Goal: Information Seeking & Learning: Compare options

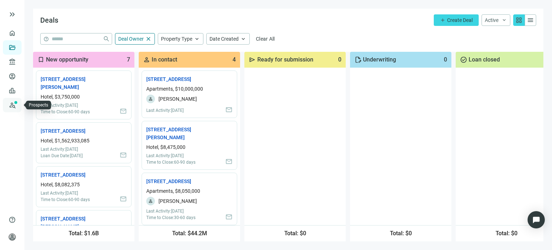
click at [18, 101] on link "Prospects New" at bounding box center [29, 105] width 23 height 14
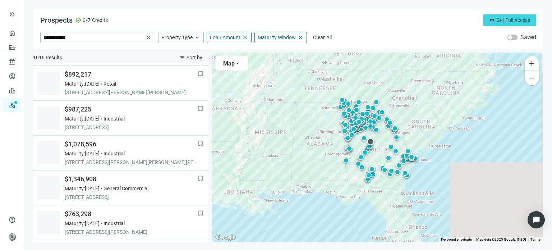
scroll to position [287, 0]
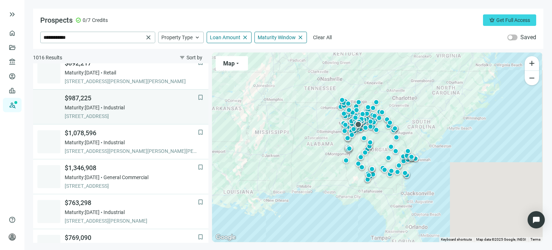
click at [99, 108] on span "Maturity: 12.12.2025" at bounding box center [82, 107] width 35 height 7
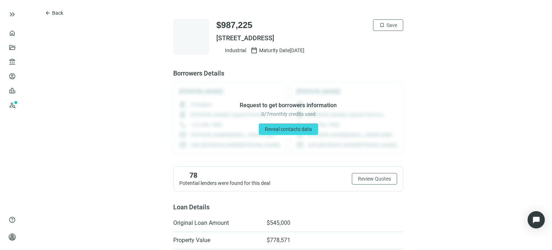
drag, startPoint x: 363, startPoint y: 38, endPoint x: 221, endPoint y: 32, distance: 142.7
click at [221, 32] on div "$987,225 bookmark Save 840 OLD FLAT SHOALS RD SE, ATLANTA, GA 30312 Industrial …" at bounding box center [309, 36] width 187 height 34
click at [259, 21] on div "$987,225 bookmark Save" at bounding box center [309, 24] width 187 height 11
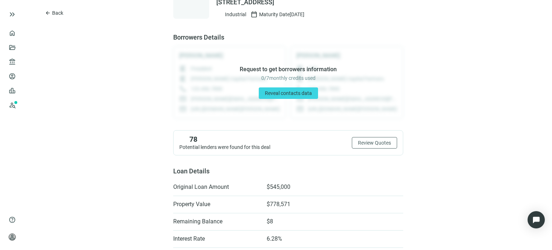
click at [366, 53] on div "Request to get borrowers information 0 / 7 monthly credits used Reveal contacts…" at bounding box center [288, 82] width 230 height 73
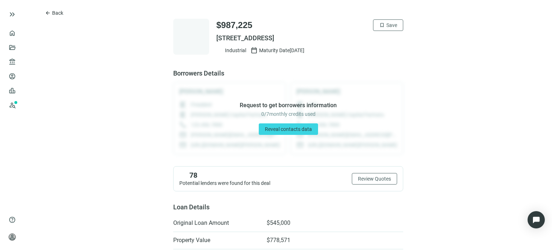
drag, startPoint x: 365, startPoint y: 37, endPoint x: 214, endPoint y: 33, distance: 150.9
click at [216, 33] on div "$987,225 bookmark Save 840 OLD FLAT SHOALS RD SE, ATLANTA, GA 30312 Industrial …" at bounding box center [309, 36] width 187 height 34
copy span "840 OLD FLAT SHOALS RD SE, ATLANTA, GA 30312"
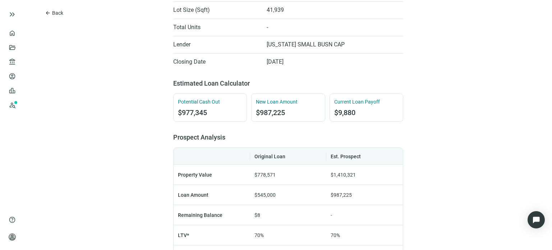
scroll to position [152, 0]
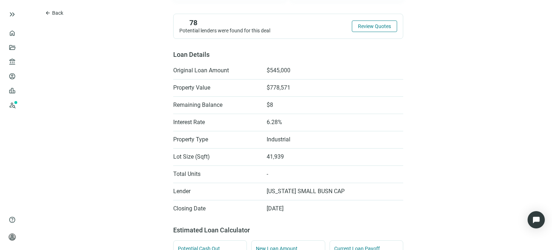
click at [360, 26] on span "Review Quotes" at bounding box center [374, 26] width 33 height 6
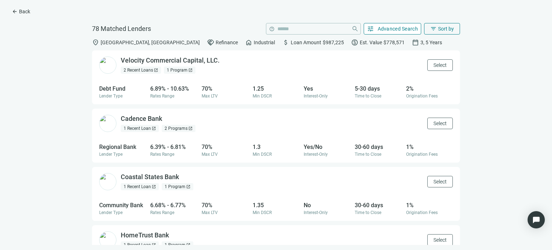
click at [387, 29] on span "Advanced Search" at bounding box center [397, 29] width 41 height 6
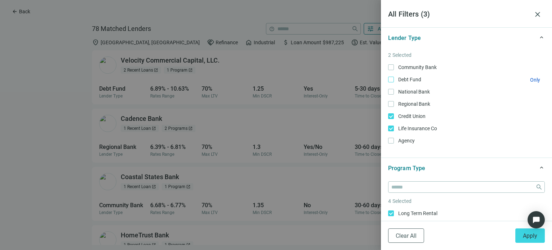
click at [391, 83] on label "Debt Fund Only" at bounding box center [466, 79] width 157 height 8
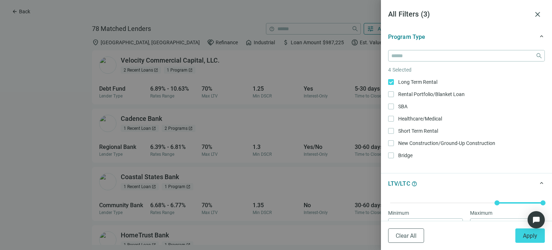
scroll to position [144, 0]
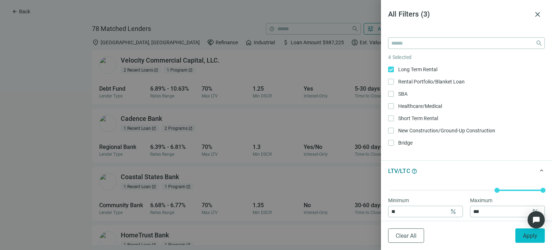
click at [523, 236] on span "Apply" at bounding box center [530, 235] width 14 height 7
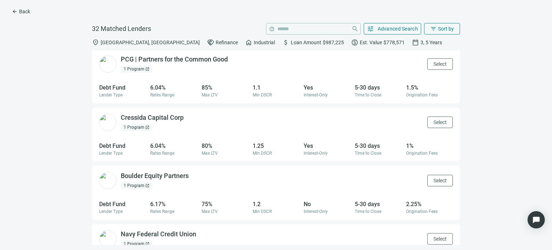
scroll to position [72, 0]
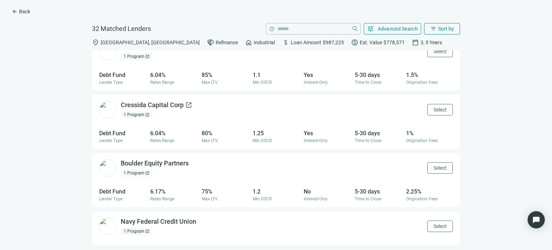
click at [158, 107] on div "Cressida Capital Corp open_in_new" at bounding box center [156, 105] width 71 height 9
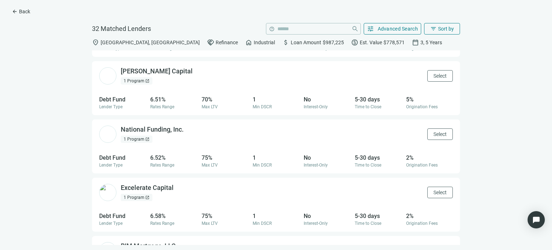
scroll to position [456, 0]
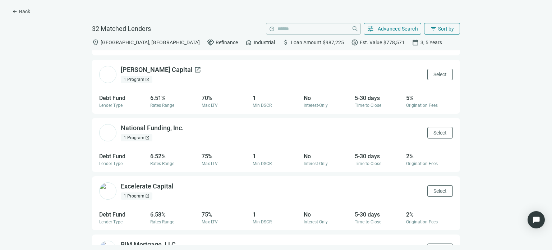
click at [169, 73] on div "Saxon Spencer Capital open_in_new" at bounding box center [161, 69] width 80 height 9
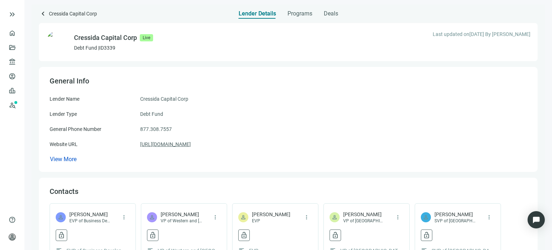
click at [162, 145] on link "https://cressidadirect.com" at bounding box center [165, 144] width 51 height 8
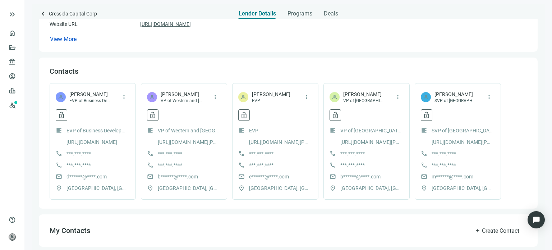
scroll to position [108, 0]
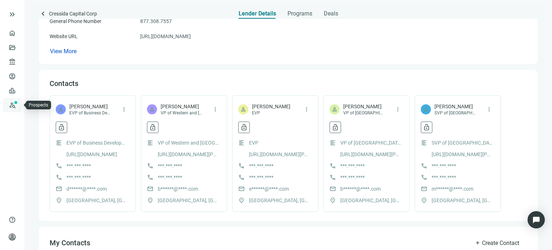
click at [18, 107] on link "Prospects New" at bounding box center [29, 105] width 23 height 14
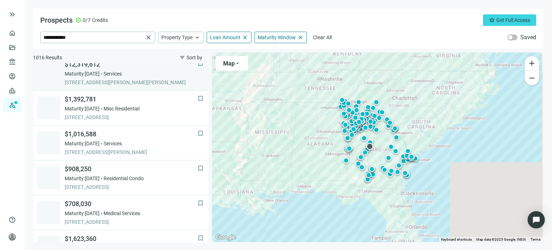
scroll to position [36, 0]
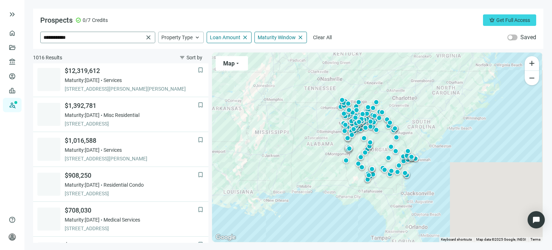
click at [145, 36] on span "close" at bounding box center [148, 37] width 7 height 7
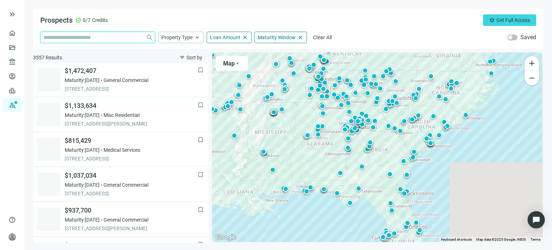
click at [74, 39] on input "search" at bounding box center [92, 37] width 99 height 11
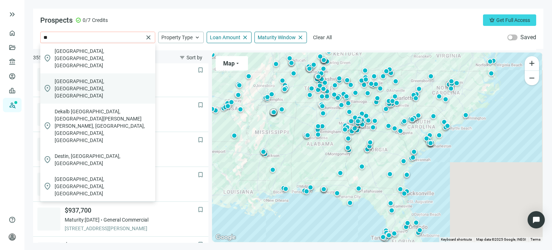
click at [73, 78] on span "DeKalb County, GA, USA" at bounding box center [104, 89] width 98 height 22
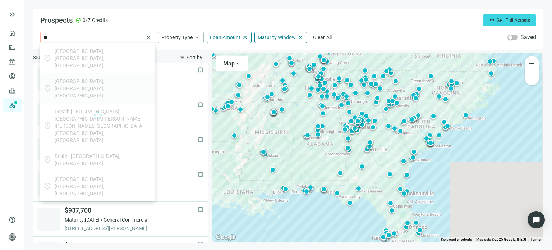
type input "**********"
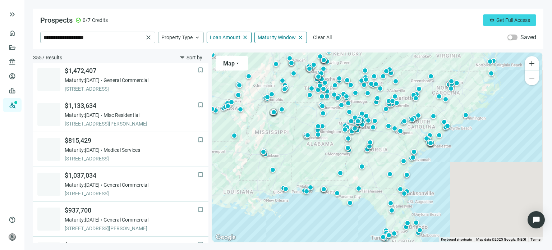
click at [204, 23] on div "Prospects check_circle 0/7 Credits crown Get Full Access" at bounding box center [288, 19] width 496 height 11
click at [357, 33] on div "**********" at bounding box center [288, 37] width 496 height 11
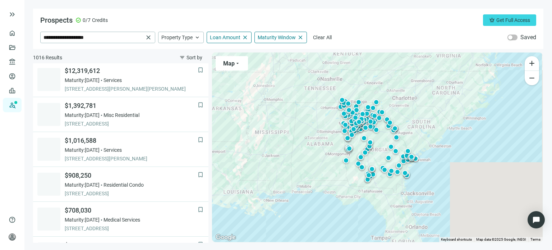
click at [301, 26] on div "Prospects check_circle 0/7 Credits crown Get Full Access" at bounding box center [288, 19] width 496 height 11
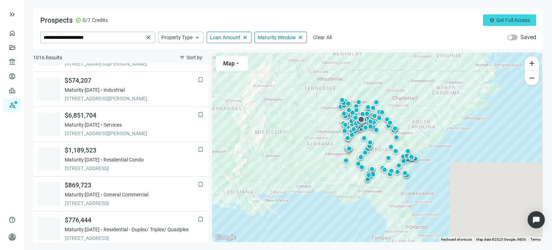
scroll to position [467, 0]
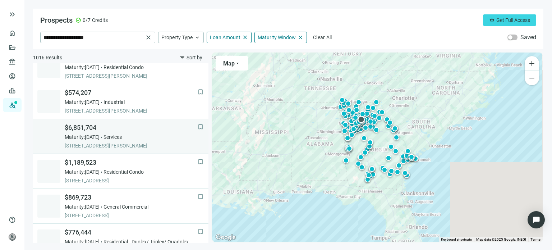
click at [106, 143] on span "4095 PLEASANT HILL RD, DULUTH, 30096, GA" at bounding box center [131, 145] width 133 height 7
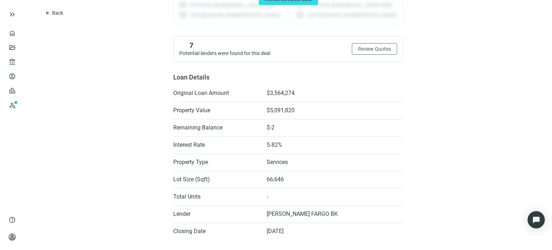
scroll to position [80, 0]
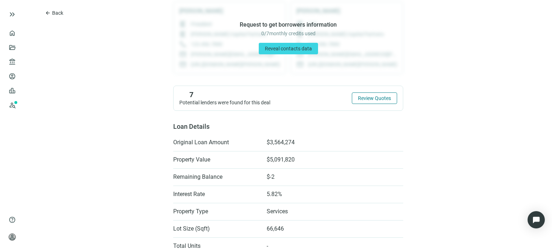
click at [360, 96] on span "Review Quotes" at bounding box center [374, 98] width 33 height 6
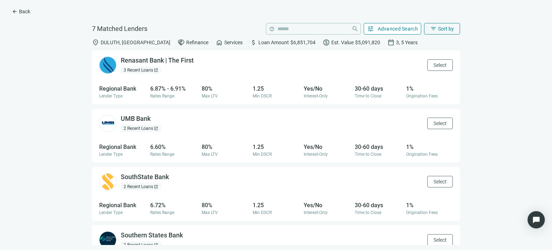
click at [379, 29] on span "Advanced Search" at bounding box center [397, 29] width 41 height 6
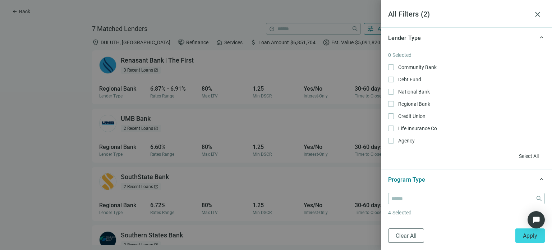
click at [298, 66] on div at bounding box center [276, 125] width 552 height 250
click at [538, 17] on span "close" at bounding box center [537, 14] width 9 height 9
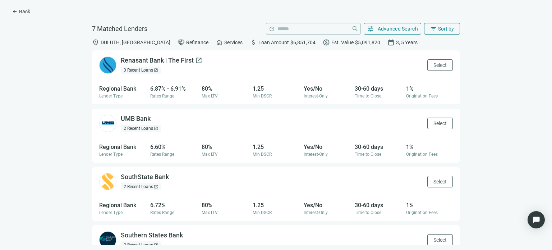
click at [150, 60] on div "Renasant Bank | The First open_in_new" at bounding box center [162, 60] width 82 height 9
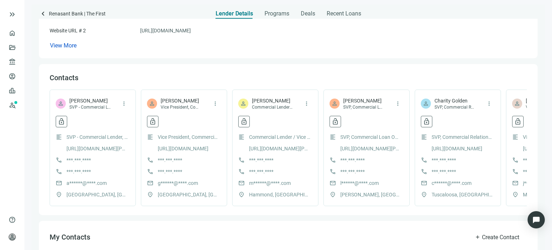
click at [104, 144] on div "format_align_left SVP - Commercial Lender, South Georgia and North Florida http…" at bounding box center [93, 165] width 74 height 65
click at [103, 146] on link "https://www.linkedin.com/in/amelia-sterling-02709261/" at bounding box center [96, 148] width 61 height 8
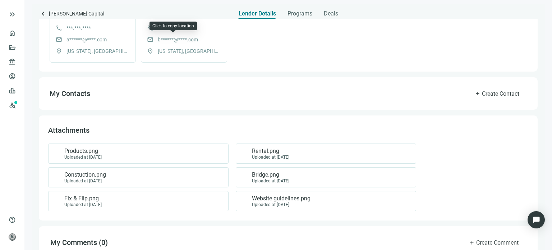
scroll to position [284, 0]
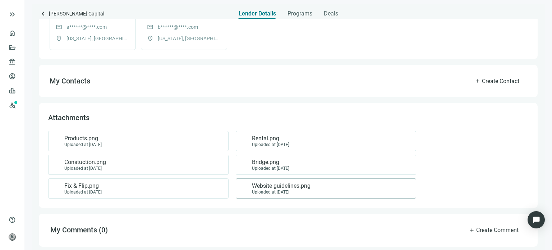
click at [266, 184] on span "Website guidelines.png" at bounding box center [281, 185] width 59 height 7
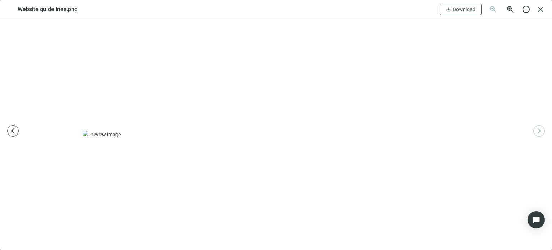
drag, startPoint x: 105, startPoint y: 98, endPoint x: 107, endPoint y: 80, distance: 18.1
click at [107, 130] on img at bounding box center [276, 134] width 386 height 8
click at [448, 6] on span "download" at bounding box center [448, 9] width 6 height 6
click at [536, 10] on span "close" at bounding box center [540, 9] width 9 height 9
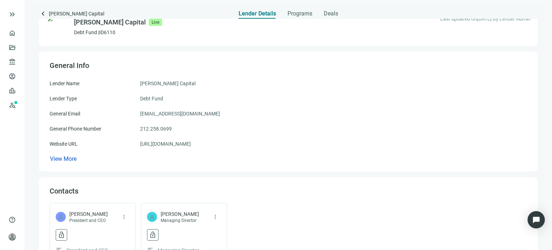
scroll to position [0, 0]
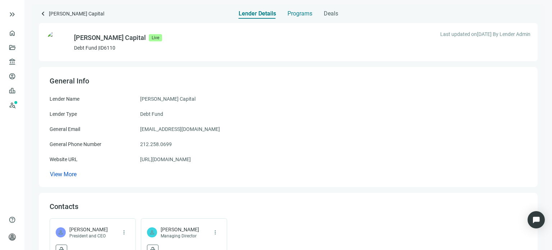
click at [301, 16] on span "Programs" at bounding box center [299, 13] width 25 height 7
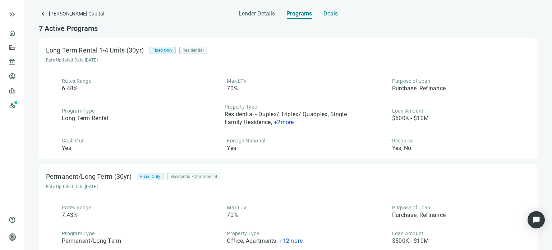
click at [325, 17] on span "Deals" at bounding box center [330, 13] width 14 height 7
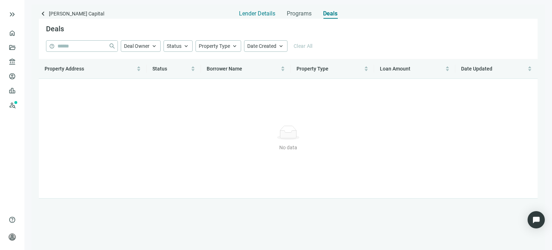
click at [268, 15] on span "Lender Details" at bounding box center [257, 13] width 36 height 7
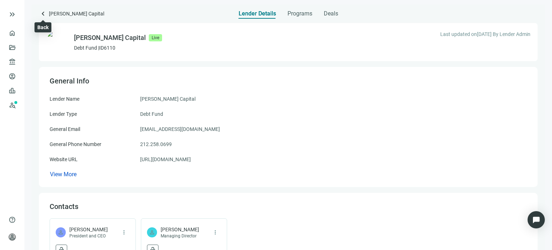
click at [43, 15] on span "keyboard_arrow_left" at bounding box center [43, 13] width 9 height 9
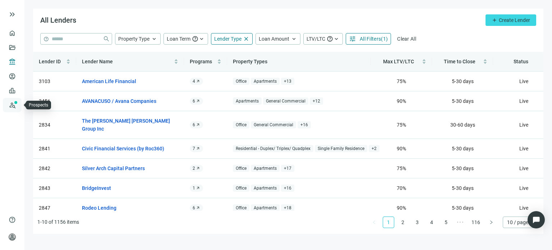
click at [18, 101] on link "Prospects New" at bounding box center [29, 105] width 23 height 14
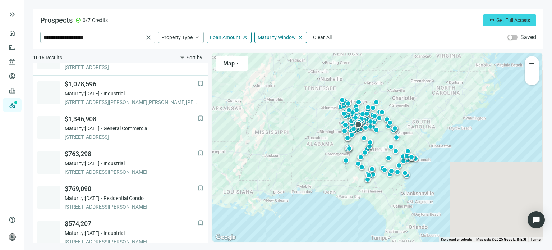
scroll to position [359, 0]
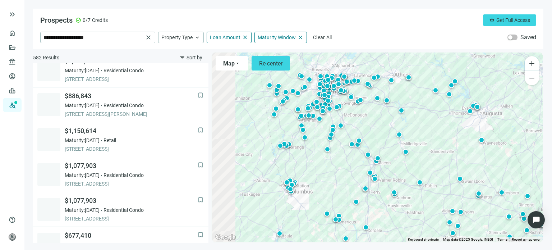
drag, startPoint x: 309, startPoint y: 130, endPoint x: 334, endPoint y: 151, distance: 32.7
click at [334, 151] on div "To activate drag with keyboard, press Alt + Enter. Once in keyboard drag state,…" at bounding box center [377, 146] width 330 height 189
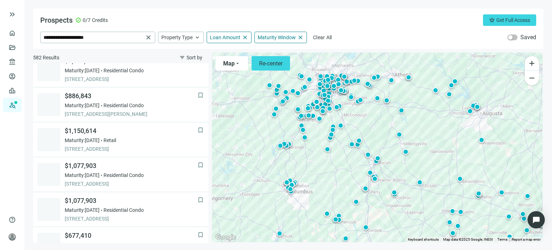
scroll to position [289, 0]
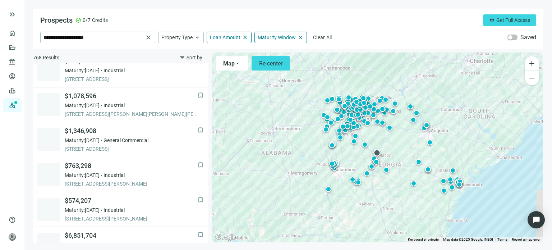
scroll to position [324, 0]
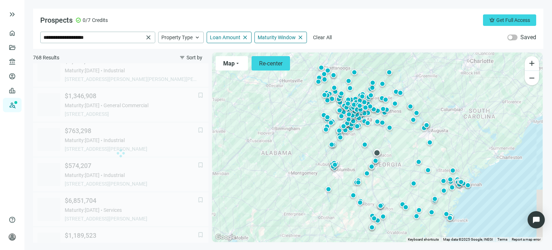
click at [377, 155] on div at bounding box center [376, 152] width 7 height 7
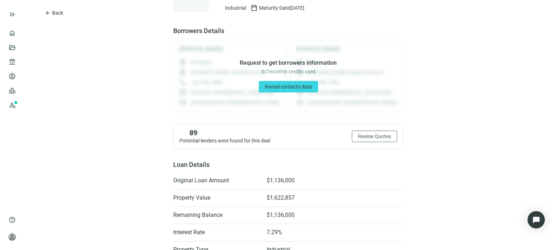
scroll to position [36, 0]
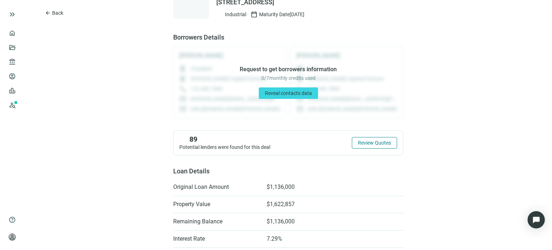
click at [370, 143] on span "Review Quotes" at bounding box center [374, 143] width 33 height 6
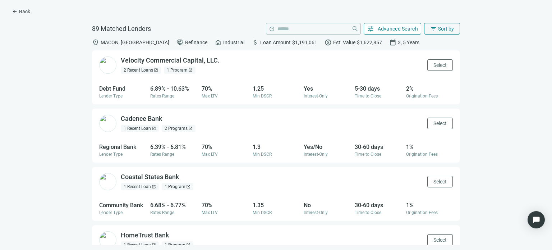
click at [394, 28] on span "Advanced Search" at bounding box center [397, 29] width 41 height 6
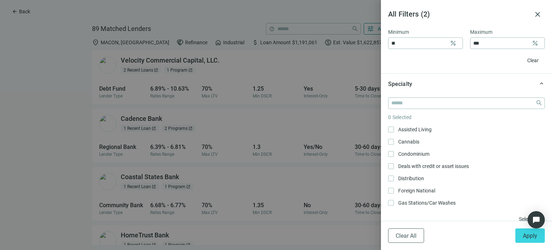
click at [387, 129] on div "close 0 Selected Assisted Living Only Cannabis Only Condominium Only Deals with…" at bounding box center [466, 162] width 171 height 137
click at [387, 167] on div "close 2 Selected Assisted Living Only Cannabis Only Condominium Only Deals with…" at bounding box center [466, 157] width 171 height 126
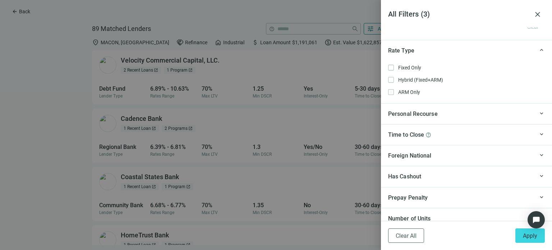
scroll to position [630, 0]
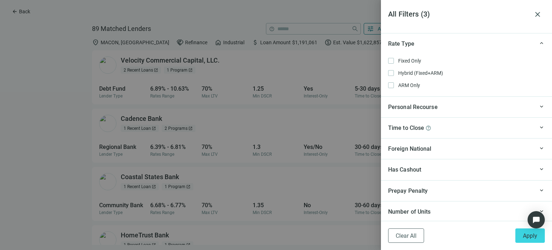
click at [538, 169] on span "keyboard_arrow_up" at bounding box center [541, 169] width 6 height 0
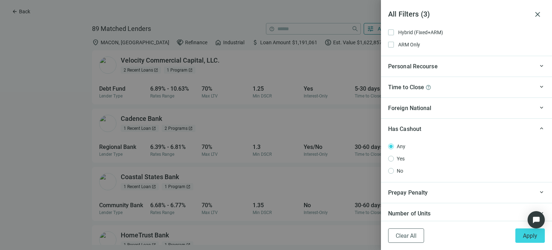
scroll to position [673, 0]
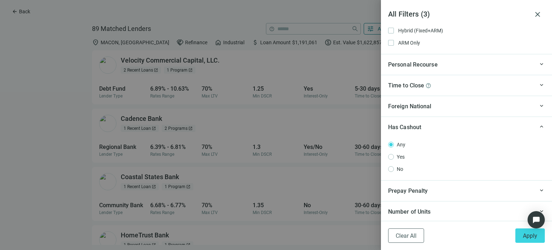
click at [538, 190] on span "keyboard_arrow_up" at bounding box center [541, 190] width 6 height 0
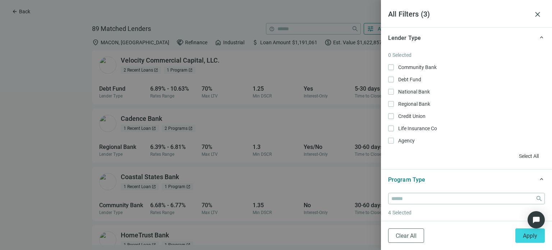
scroll to position [0, 0]
click at [519, 157] on span "Select All" at bounding box center [529, 156] width 20 height 6
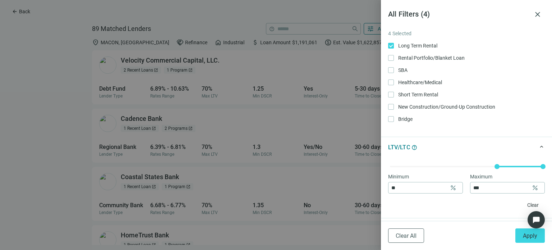
scroll to position [180, 0]
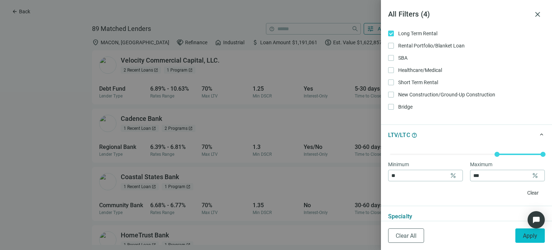
click at [529, 234] on span "Apply" at bounding box center [530, 235] width 14 height 7
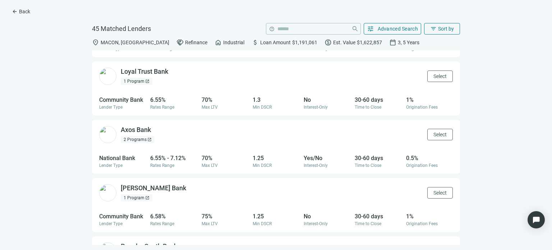
scroll to position [1111, 0]
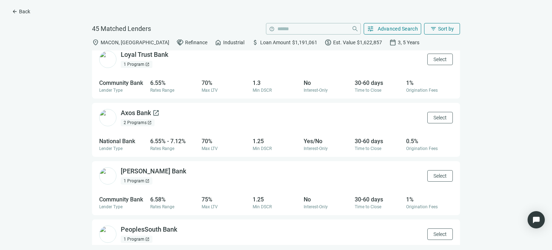
click at [141, 116] on div "Axos Bank open_in_new" at bounding box center [140, 112] width 39 height 9
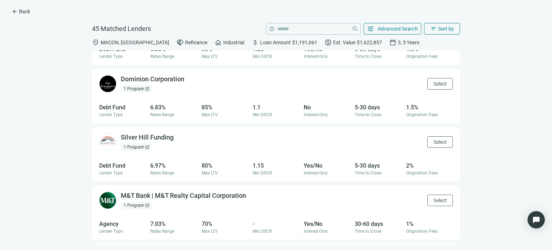
scroll to position [1937, 0]
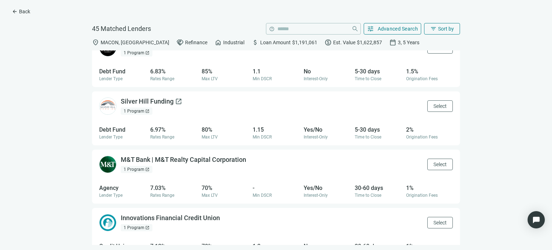
click at [170, 106] on div "Silver Hill Funding open_in_new" at bounding box center [151, 101] width 61 height 9
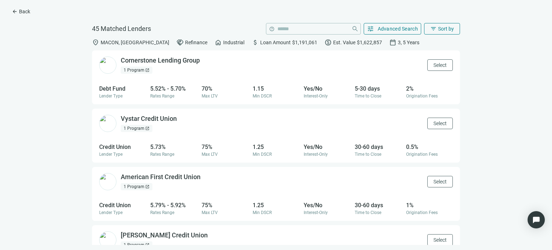
scroll to position [0, 0]
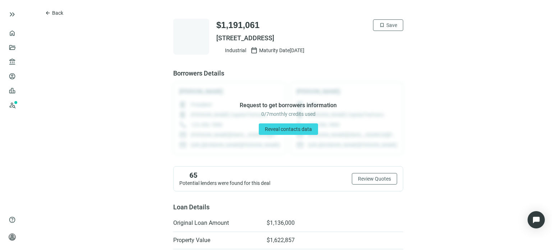
scroll to position [108, 0]
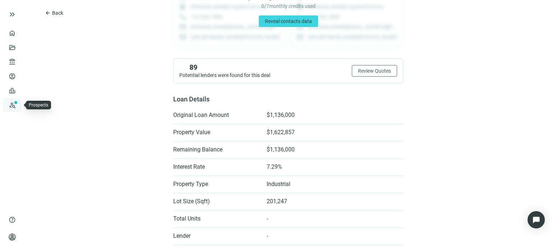
click at [18, 103] on link "Prospects New" at bounding box center [29, 105] width 23 height 14
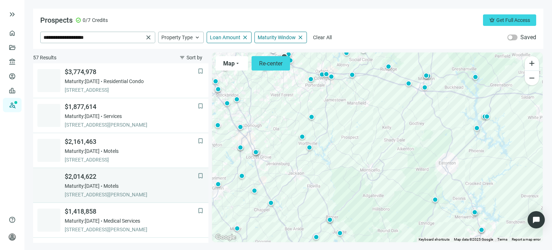
click at [129, 189] on div "$2,014,622 Maturity: 12.31.2025 Motels 1070 DOGWOOD DR SE, CONYERS, 30012, GA" at bounding box center [131, 185] width 133 height 26
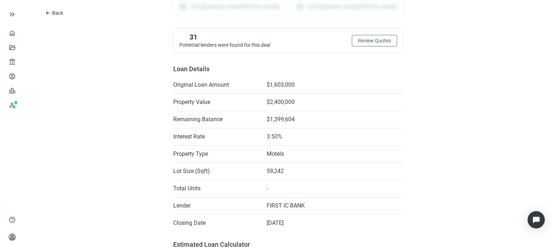
scroll to position [80, 0]
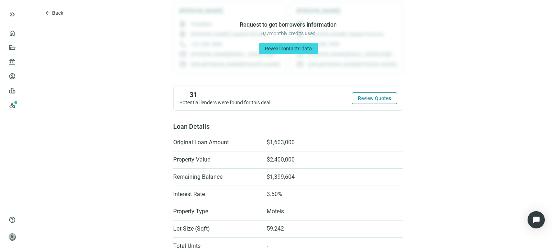
click at [363, 94] on button "Review Quotes" at bounding box center [374, 97] width 45 height 11
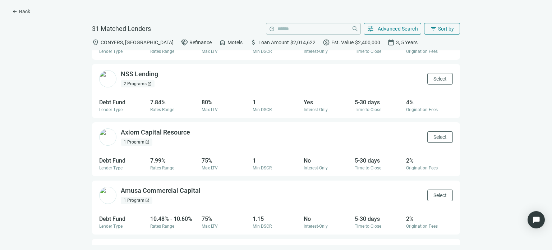
scroll to position [1570, 0]
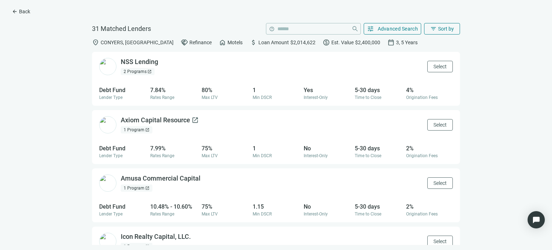
click at [160, 125] on div "Axiom Capital Resource open_in_new" at bounding box center [160, 120] width 78 height 9
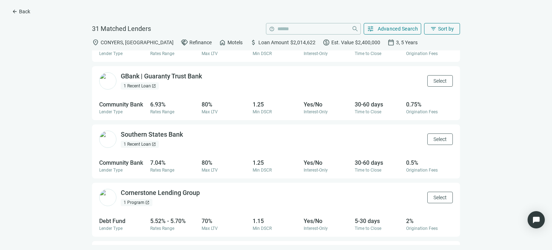
scroll to position [0, 0]
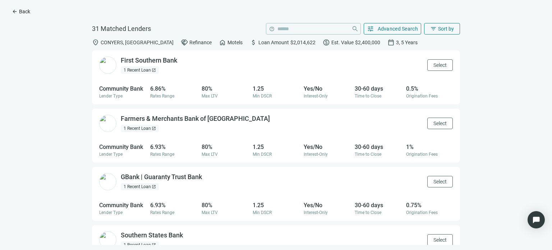
click at [14, 10] on span "arrow_back" at bounding box center [15, 12] width 6 height 6
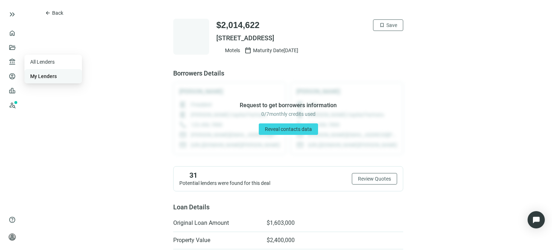
click at [37, 73] on link "My Lenders" at bounding box center [43, 76] width 27 height 6
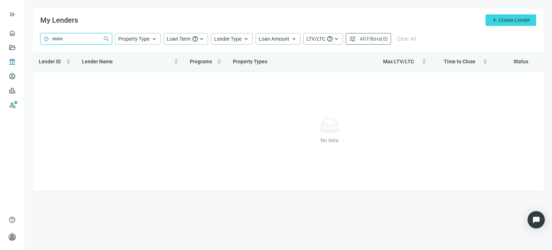
click at [59, 38] on input "search" at bounding box center [76, 38] width 48 height 11
click at [147, 91] on div "No data No data" at bounding box center [329, 131] width 581 height 108
click at [509, 19] on span "Create Lender" at bounding box center [514, 20] width 31 height 6
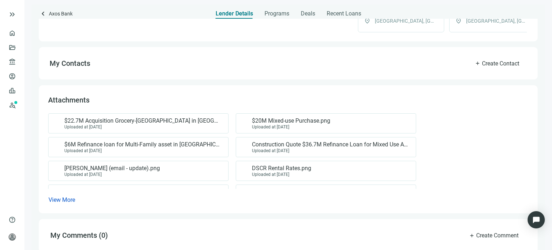
scroll to position [287, 0]
click at [189, 124] on span "$22.7M Acquisition Grocery-[GEOGRAPHIC_DATA] in [GEOGRAPHIC_DATA], [GEOGRAPHIC_…" at bounding box center [142, 120] width 157 height 7
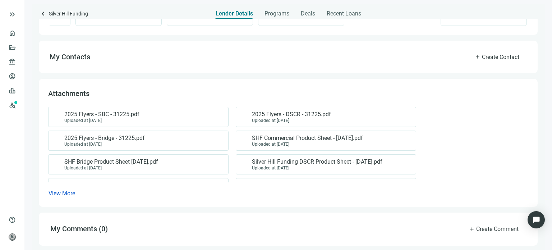
scroll to position [315, 0]
click at [94, 117] on span "2025 Flyers - SBC - 31225.pdf" at bounding box center [101, 114] width 75 height 7
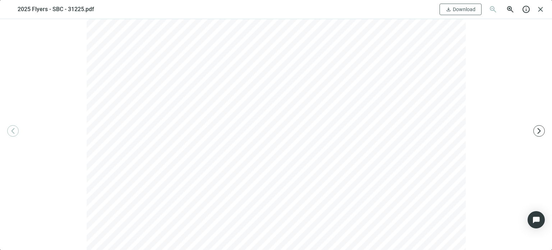
scroll to position [0, 0]
click at [539, 11] on span "close" at bounding box center [540, 9] width 9 height 9
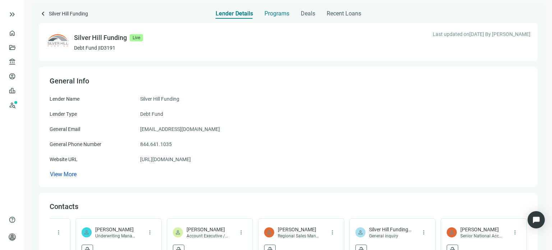
click at [270, 13] on span "Programs" at bounding box center [276, 13] width 25 height 7
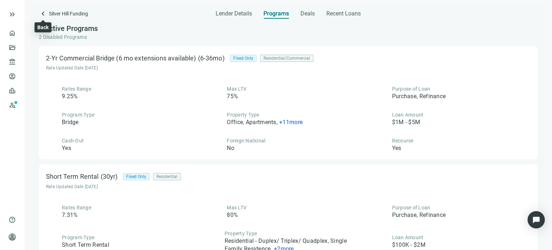
click at [41, 14] on span "keyboard_arrow_left" at bounding box center [43, 13] width 9 height 9
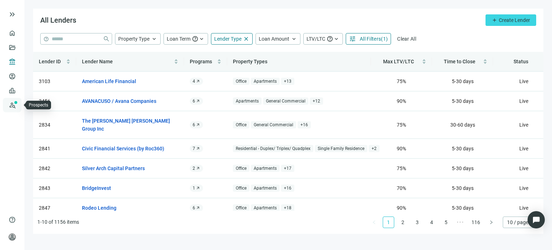
click at [18, 105] on link "Prospects New" at bounding box center [29, 105] width 23 height 14
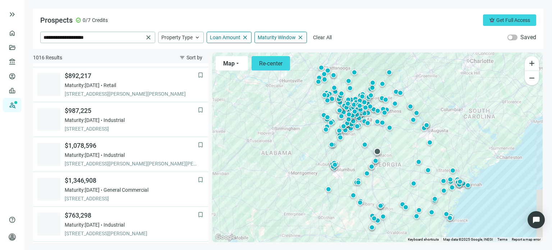
scroll to position [287, 0]
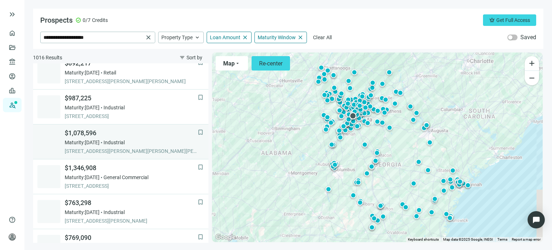
click at [115, 149] on span "510 GLEN IRIS DR NE, ATLANTA, 30308, GA" at bounding box center [131, 150] width 133 height 7
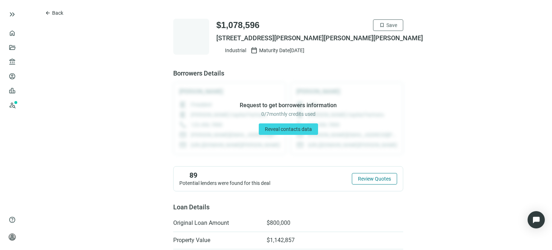
click at [358, 180] on span "Review Quotes" at bounding box center [374, 179] width 33 height 6
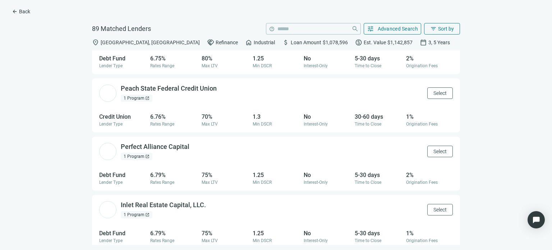
scroll to position [3516, 0]
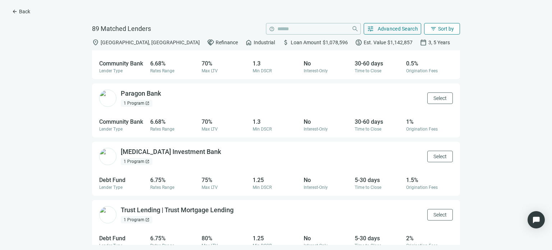
click at [434, 26] on span "filter_list" at bounding box center [433, 29] width 6 height 6
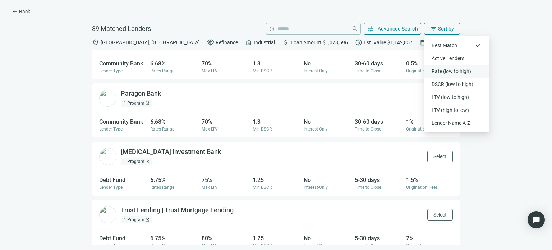
click at [447, 70] on div "Rate (low to high)" at bounding box center [456, 71] width 50 height 7
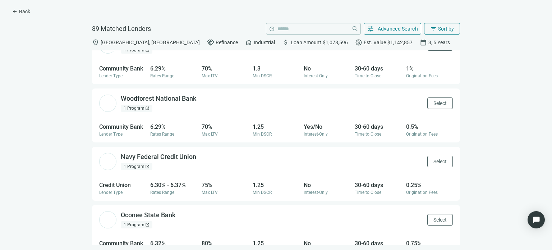
scroll to position [1183, 0]
click at [436, 29] on span "filter_list" at bounding box center [433, 29] width 6 height 6
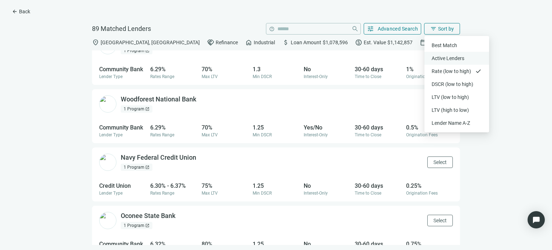
click at [436, 56] on div "Active Lenders" at bounding box center [456, 58] width 50 height 7
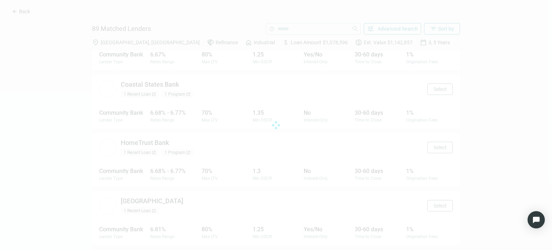
scroll to position [384, 0]
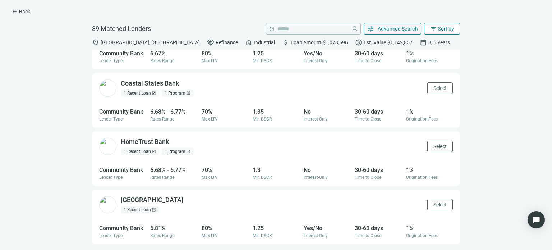
click at [445, 30] on span "Sort by" at bounding box center [446, 29] width 16 height 6
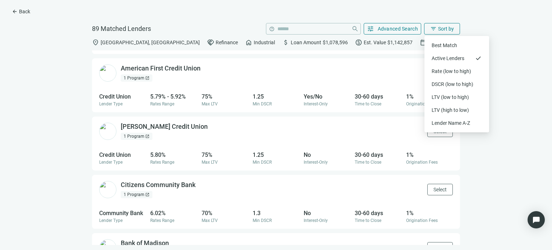
scroll to position [1075, 0]
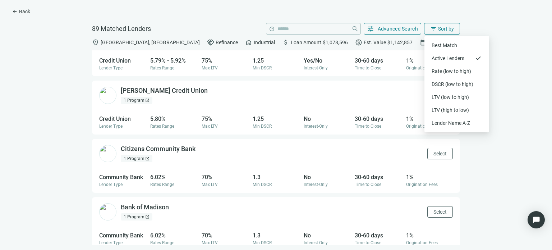
click at [480, 161] on div "Truist Bank open_in_new 11 Recent Loans open_in_new Select Regional Bank Lender…" at bounding box center [276, 147] width 540 height 194
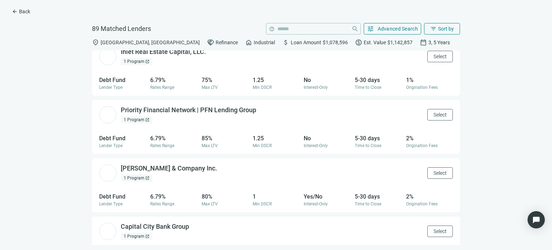
scroll to position [3875, 0]
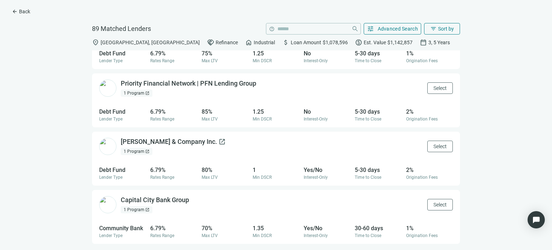
click at [144, 146] on div "John B. Levy & Company Inc. open_in_new" at bounding box center [173, 141] width 105 height 9
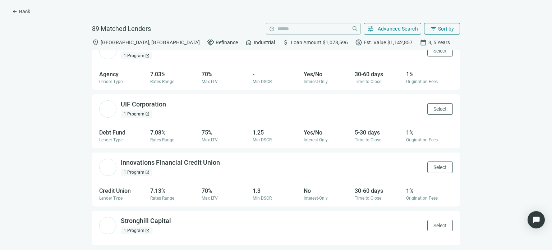
scroll to position [4414, 0]
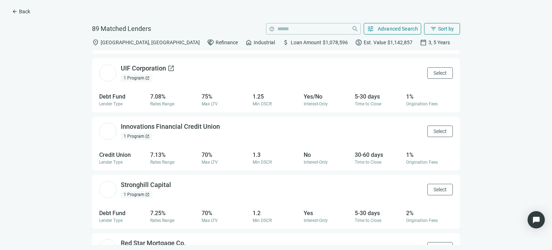
click at [154, 73] on div "UIF Corporation open_in_new" at bounding box center [148, 68] width 54 height 9
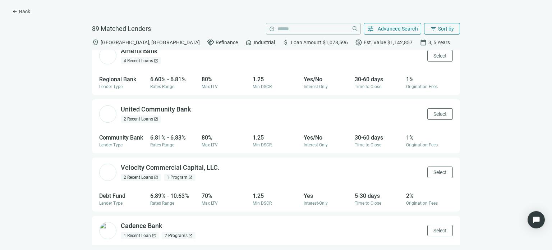
scroll to position [72, 0]
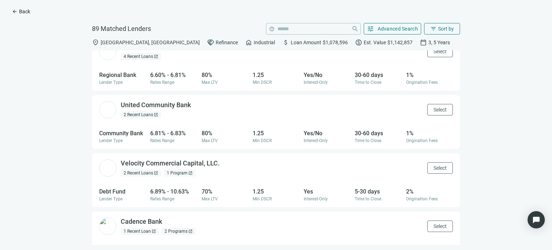
click at [11, 13] on button "arrow_back Back" at bounding box center [21, 11] width 31 height 11
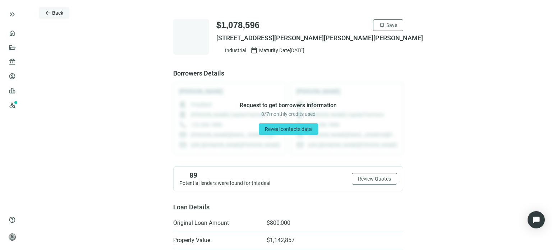
click at [42, 11] on button "arrow_back Back" at bounding box center [54, 12] width 31 height 11
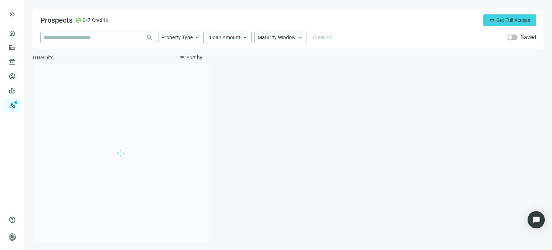
type input "**********"
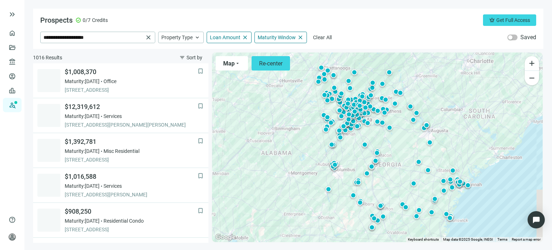
scroll to position [348, 0]
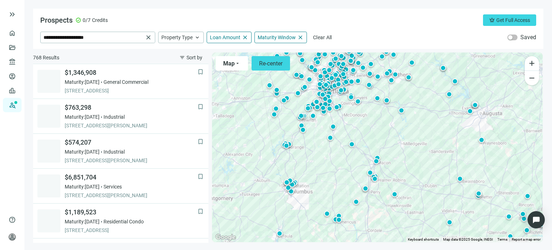
scroll to position [313, 0]
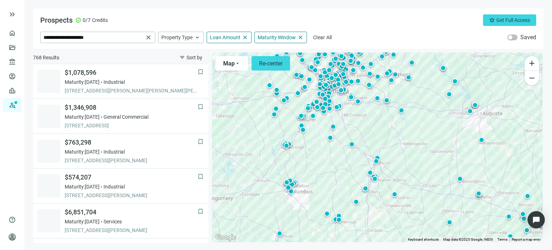
drag, startPoint x: 380, startPoint y: 118, endPoint x: 379, endPoint y: 140, distance: 22.3
click at [384, 158] on div "To activate drag with keyboard, press Alt + Enter. Once in keyboard drag state,…" at bounding box center [377, 146] width 330 height 189
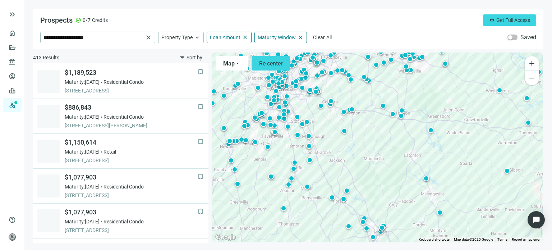
scroll to position [243, 0]
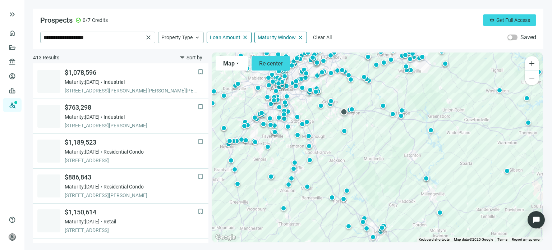
click at [345, 111] on div at bounding box center [343, 111] width 7 height 7
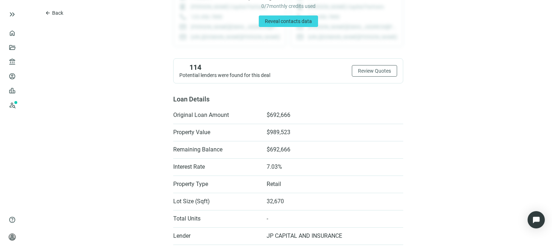
scroll to position [36, 0]
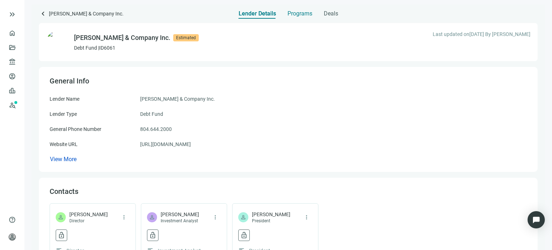
click at [299, 15] on span "Programs" at bounding box center [299, 13] width 25 height 7
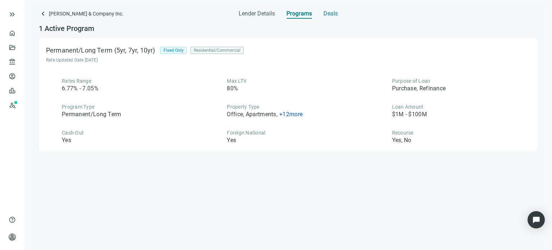
click at [333, 14] on span "Deals" at bounding box center [330, 13] width 14 height 7
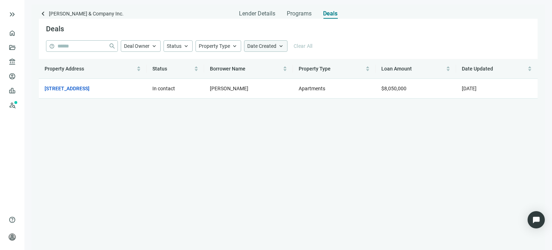
click at [282, 48] on span "keyboard_arrow_up" at bounding box center [281, 46] width 6 height 6
click at [292, 15] on span "Programs" at bounding box center [299, 13] width 25 height 7
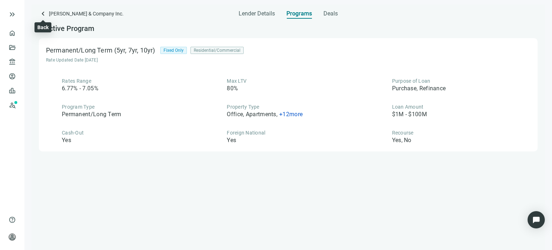
click at [43, 14] on span "keyboard_arrow_left" at bounding box center [43, 13] width 9 height 9
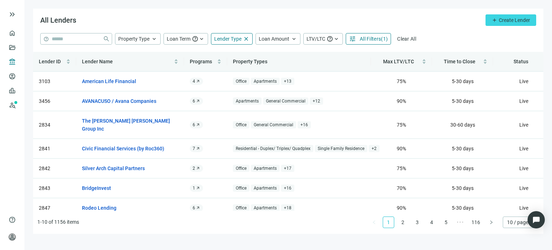
click at [360, 41] on span "All Filters" at bounding box center [370, 39] width 21 height 6
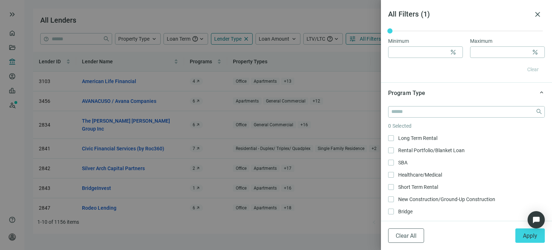
scroll to position [503, 0]
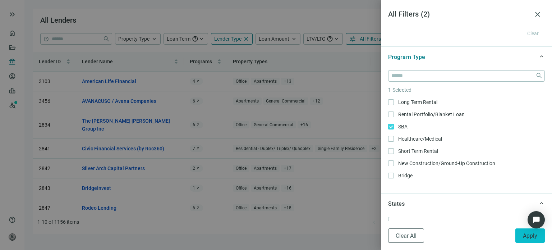
drag, startPoint x: 531, startPoint y: 238, endPoint x: 519, endPoint y: 233, distance: 12.6
click at [531, 237] on span "Apply" at bounding box center [530, 235] width 14 height 7
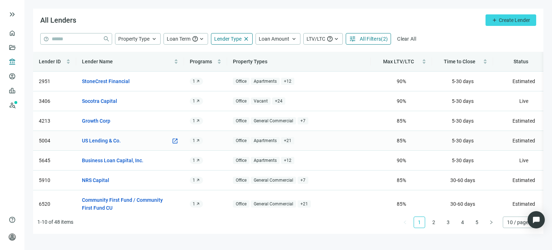
click at [127, 124] on tbody "2951 StoneCrest Financial open_in_new 1 arrow_outward Office Apartments + 12 90…" at bounding box center [329, 173] width 593 height 205
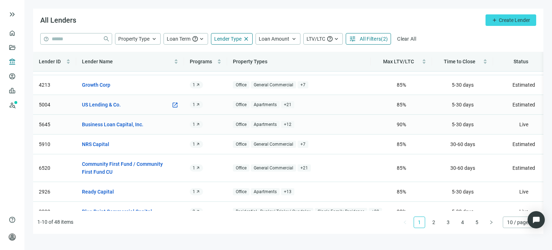
click at [127, 124] on link "Business Loan Capital, Inc." at bounding box center [112, 124] width 61 height 8
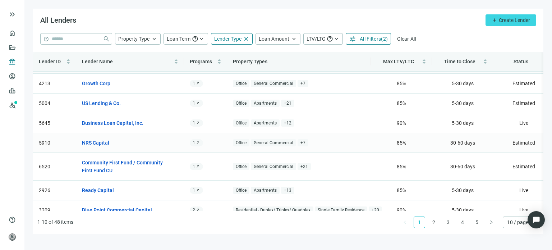
scroll to position [73, 0]
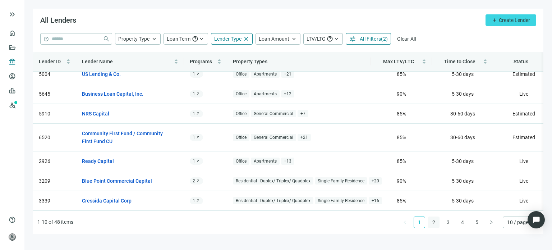
click at [431, 224] on link "2" at bounding box center [433, 222] width 11 height 11
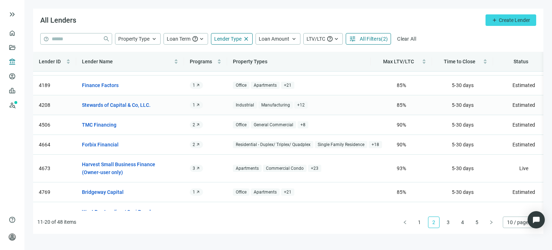
scroll to position [0, 0]
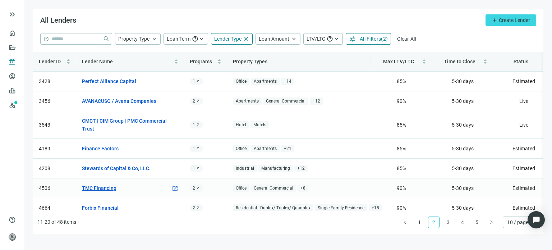
click at [106, 186] on link "TMC Financing" at bounding box center [99, 188] width 34 height 8
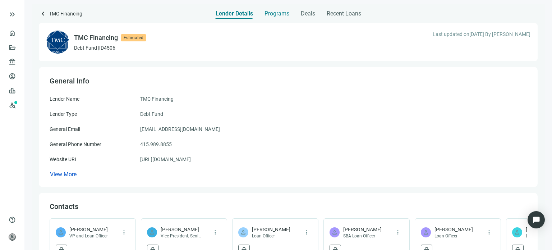
click at [274, 14] on span "Programs" at bounding box center [276, 13] width 25 height 7
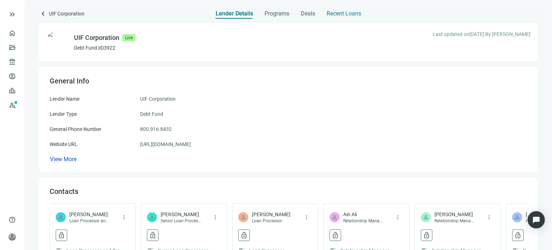
click at [335, 15] on span "Recent Loans" at bounding box center [343, 13] width 34 height 7
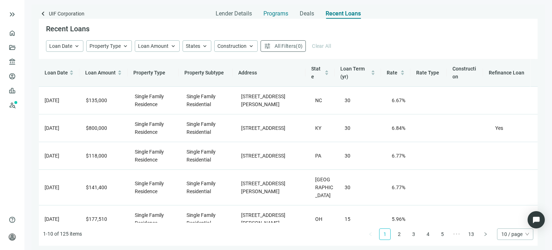
click at [273, 15] on span "Programs" at bounding box center [275, 13] width 25 height 7
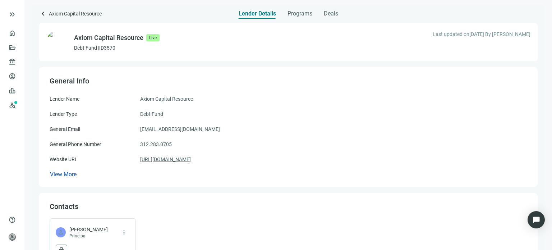
click at [159, 161] on link "[URL][DOMAIN_NAME]" at bounding box center [165, 159] width 51 height 8
